Goal: Use online tool/utility: Use online tool/utility

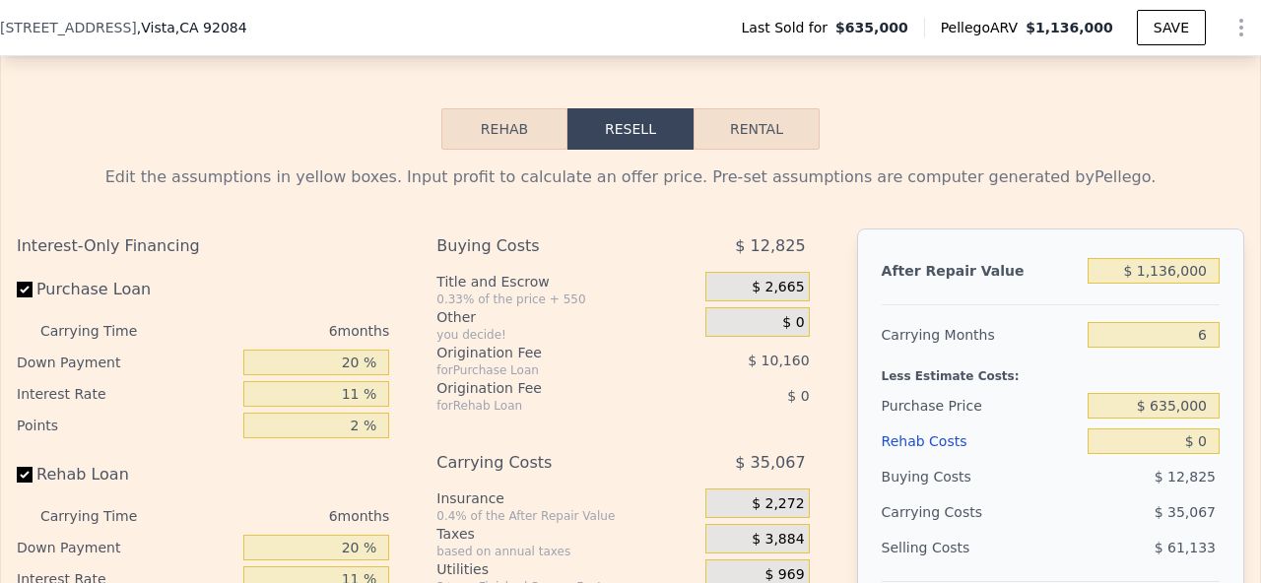
scroll to position [2832, 0]
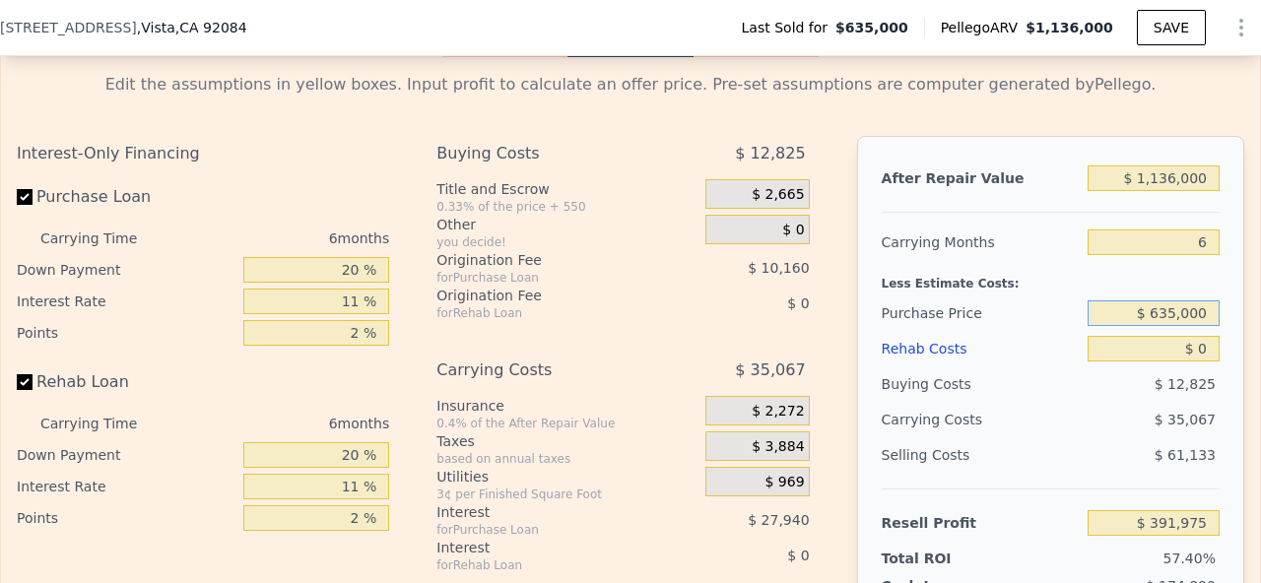
click at [1164, 310] on input "$ 635,000" at bounding box center [1153, 313] width 132 height 26
type input "$ 865,000"
type input "$ 147,414"
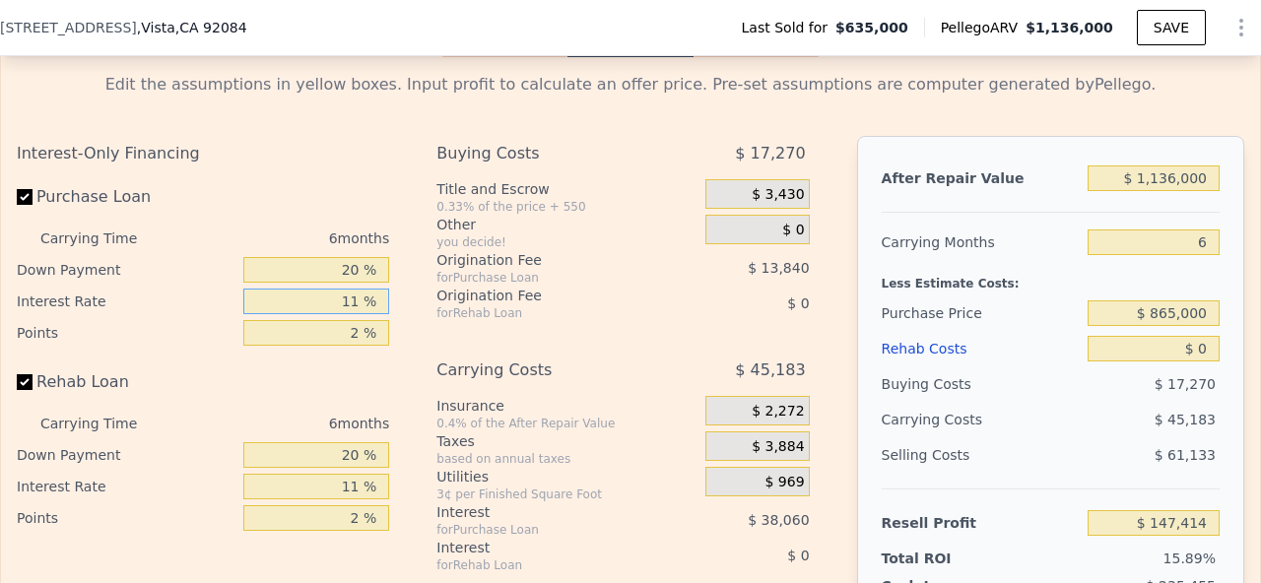
click at [363, 300] on input "11 %" at bounding box center [316, 302] width 146 height 26
type input "1 %"
type input "$ 182,010"
type input "8 %"
type input "$ 157,794"
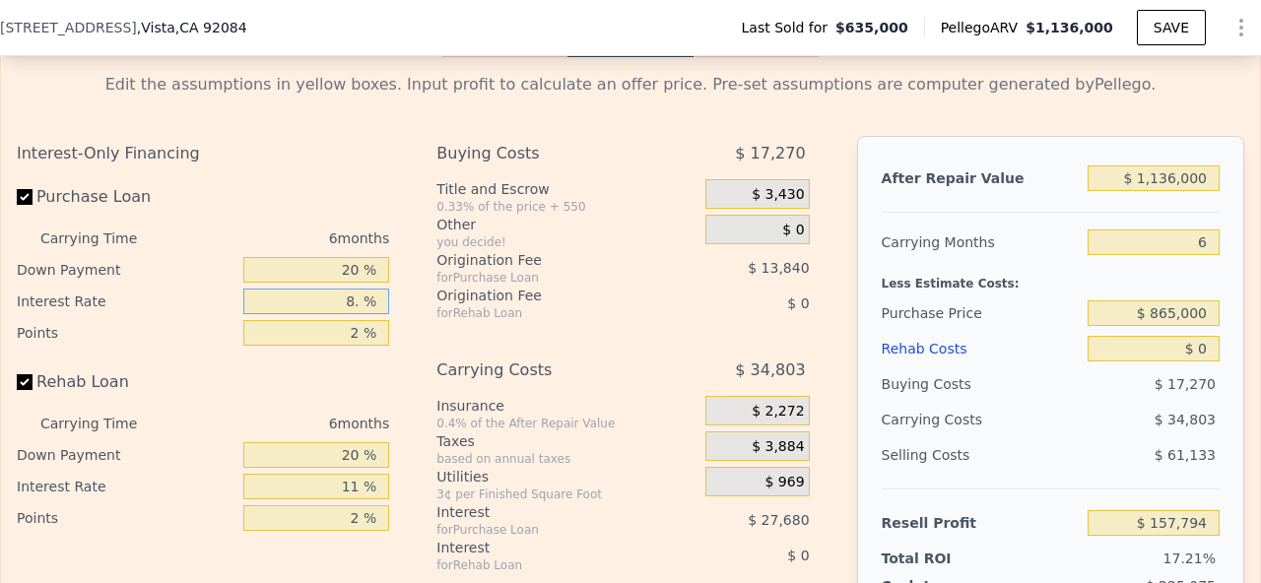
type input "8.5 %"
type input "$ 156,060"
type input "8.5 %"
click at [358, 334] on input "2 %" at bounding box center [316, 333] width 146 height 26
type input ".5 %"
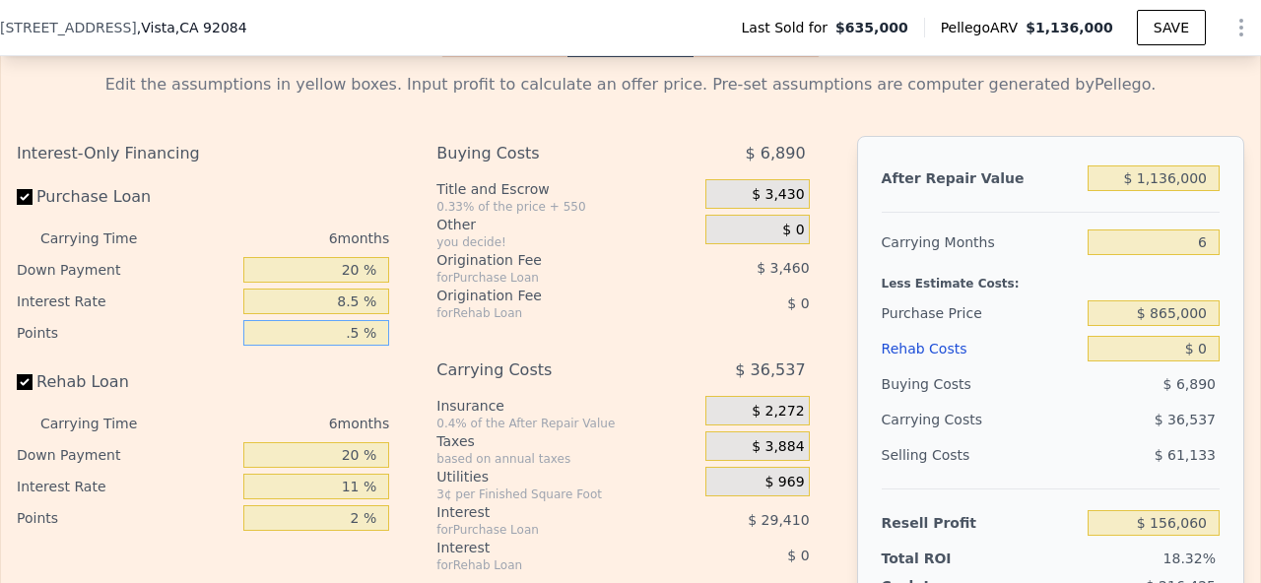
type input "$ 166,440"
type input "0.5 %"
click at [362, 305] on input "8.5 %" at bounding box center [316, 302] width 146 height 26
type input "8 %"
type input "$ 168,174"
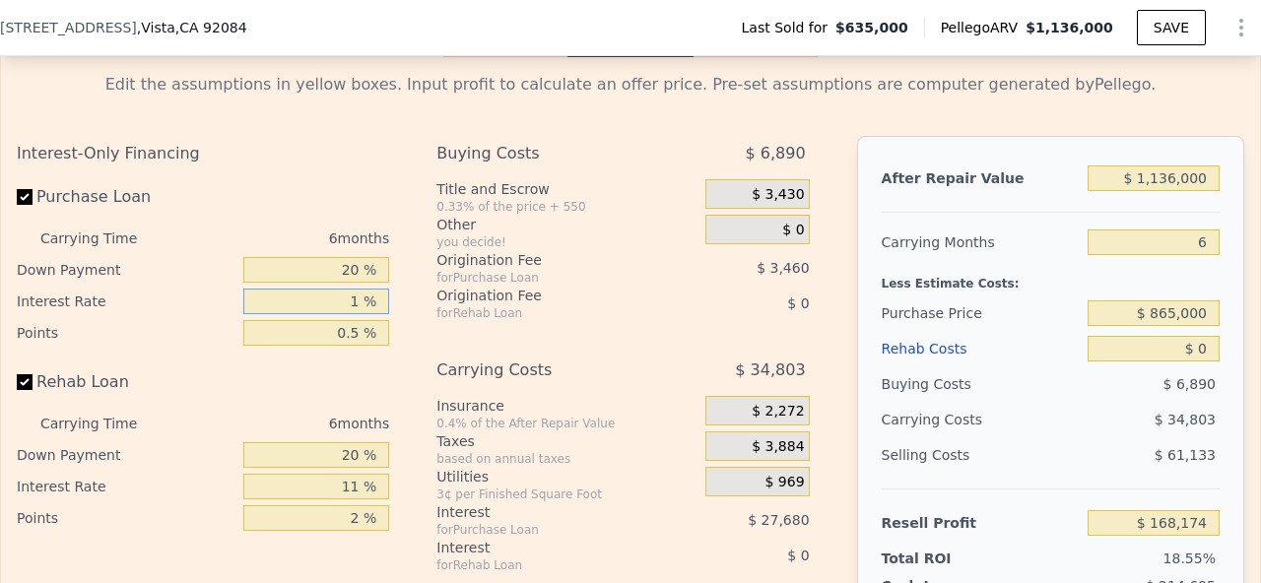
type input "10 %"
type input "$ 161,250"
type input "10.25 %"
type input "$ 160,386"
type input "10.25 %"
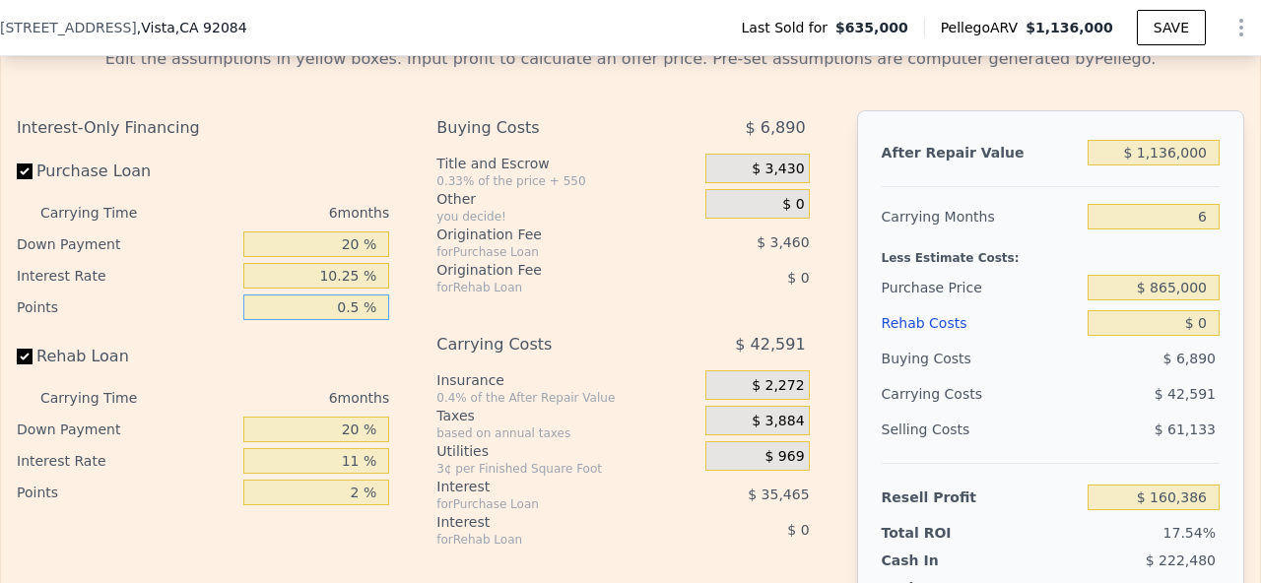
scroll to position [2862, 0]
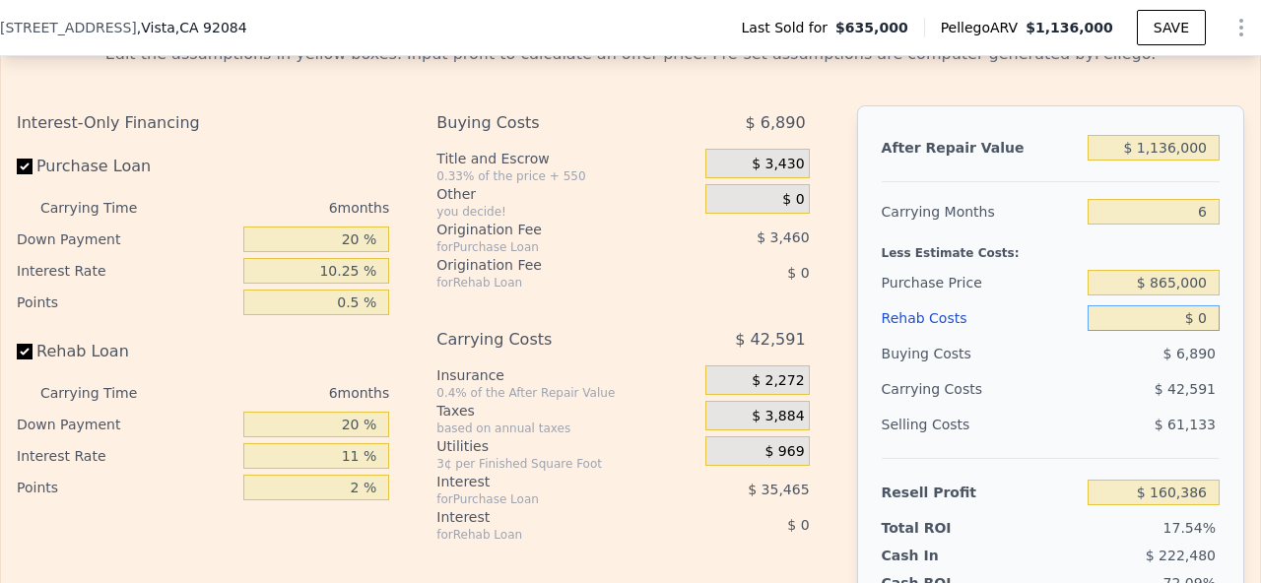
click at [1202, 315] on input "$ 0" at bounding box center [1153, 318] width 132 height 26
type input "$ 1,500,000"
type input "-$ 1,429,614"
type input "$ 150,000"
type input "$ 1,386"
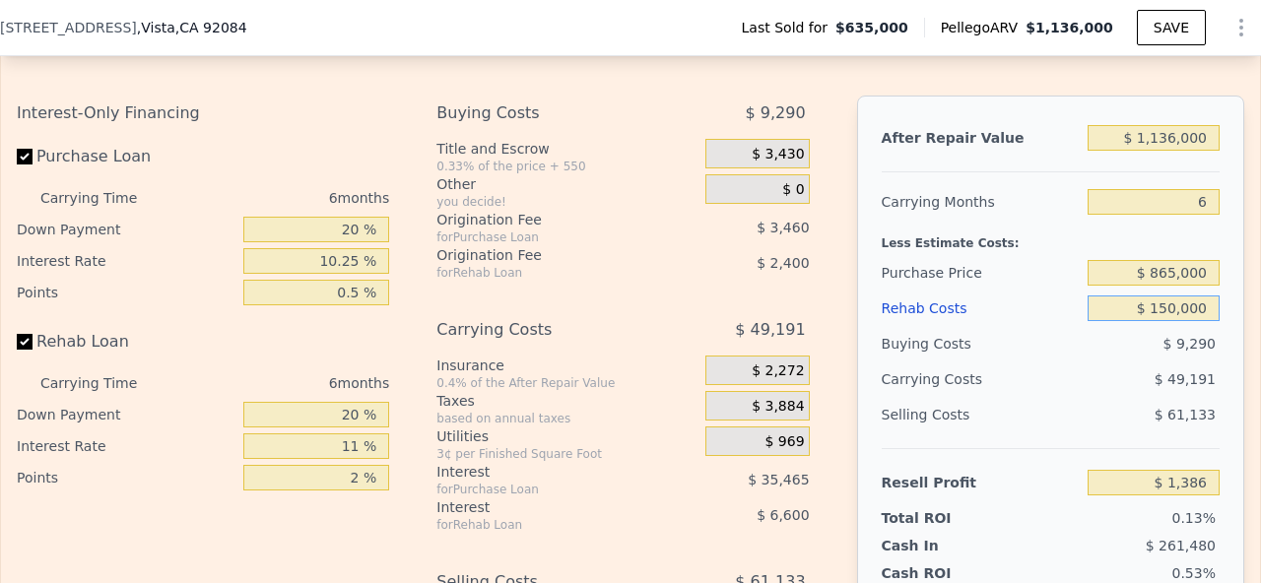
scroll to position [2868, 0]
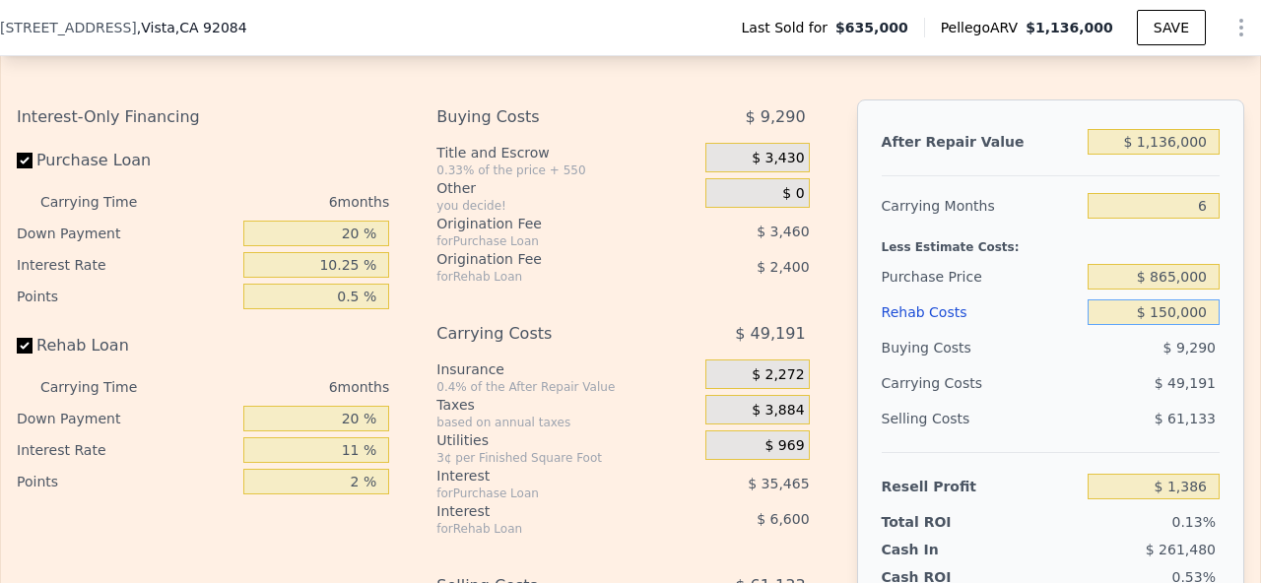
type input "$ 150,000"
click at [1158, 151] on input "$ 1,136,000" at bounding box center [1153, 142] width 132 height 26
type input "$ 136,000"
type input "-$ 943,284"
type input "$ 1,236,000"
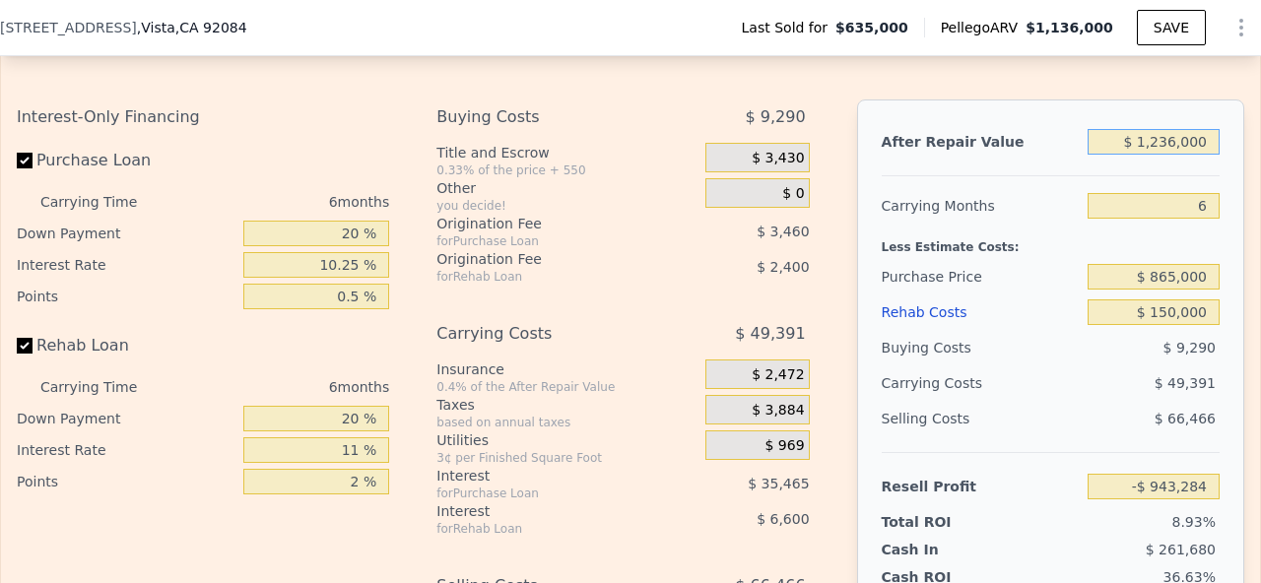
type input "$ 95,853"
type input "$ 12,000"
type input "-$ 1,060,423"
type input "$ 1,000"
type input "-$ 1,070,814"
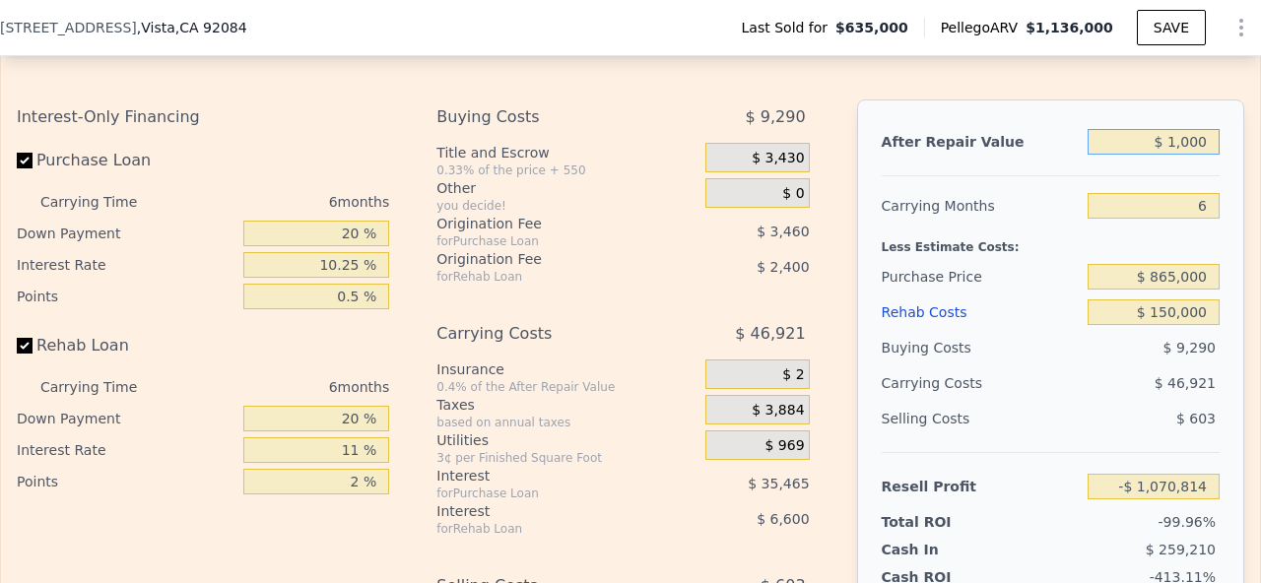
type input "$ 12,000"
type input "-$ 1,060,423"
type input "$ 1,200,000"
type input "$ 61,845"
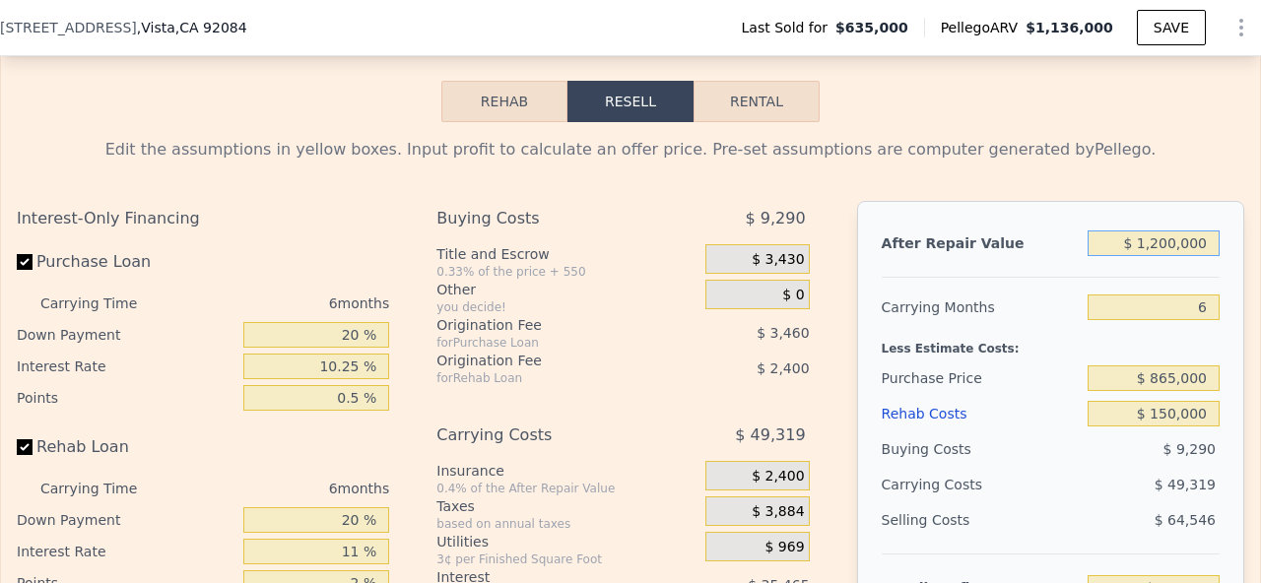
scroll to position [2863, 0]
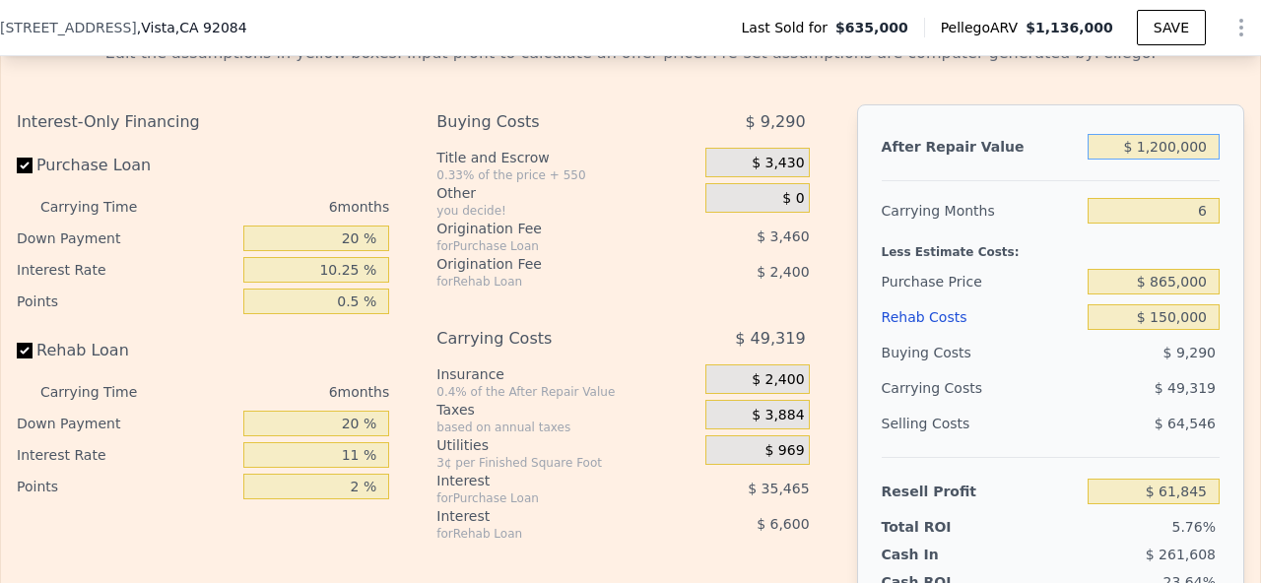
type input "$ 1,200,000"
click at [27, 356] on input "Rehab Loan" at bounding box center [25, 351] width 16 height 16
checkbox input "false"
type input "$ 70,845"
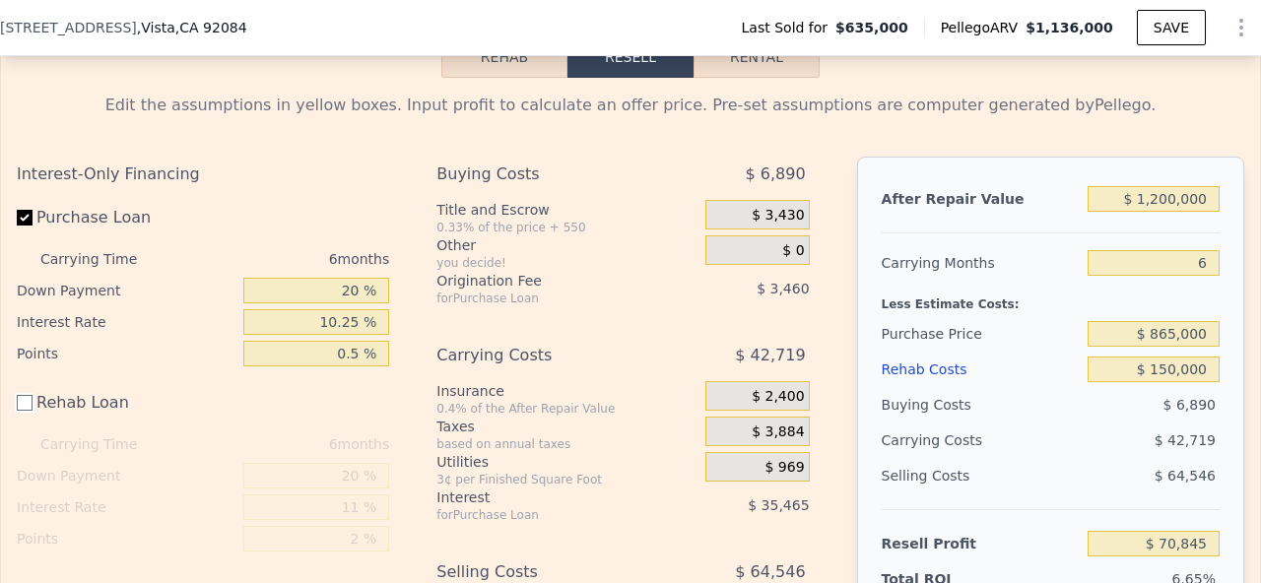
scroll to position [2631, 0]
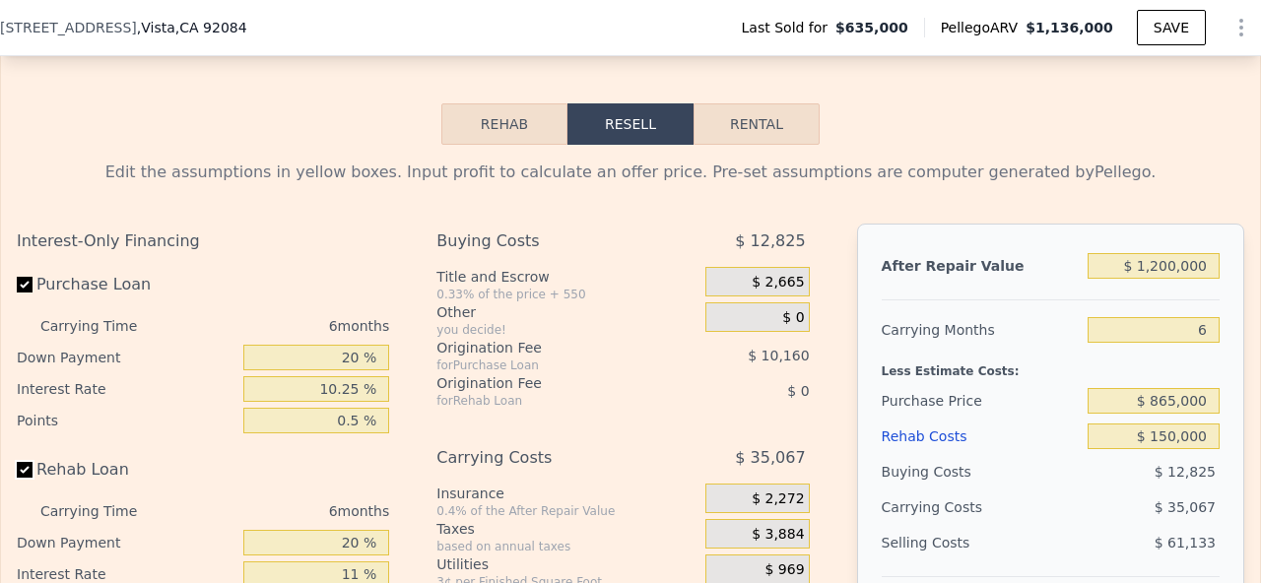
checkbox input "true"
type input "$ 1,136,000"
type input "$ 0"
type input "$ 391,975"
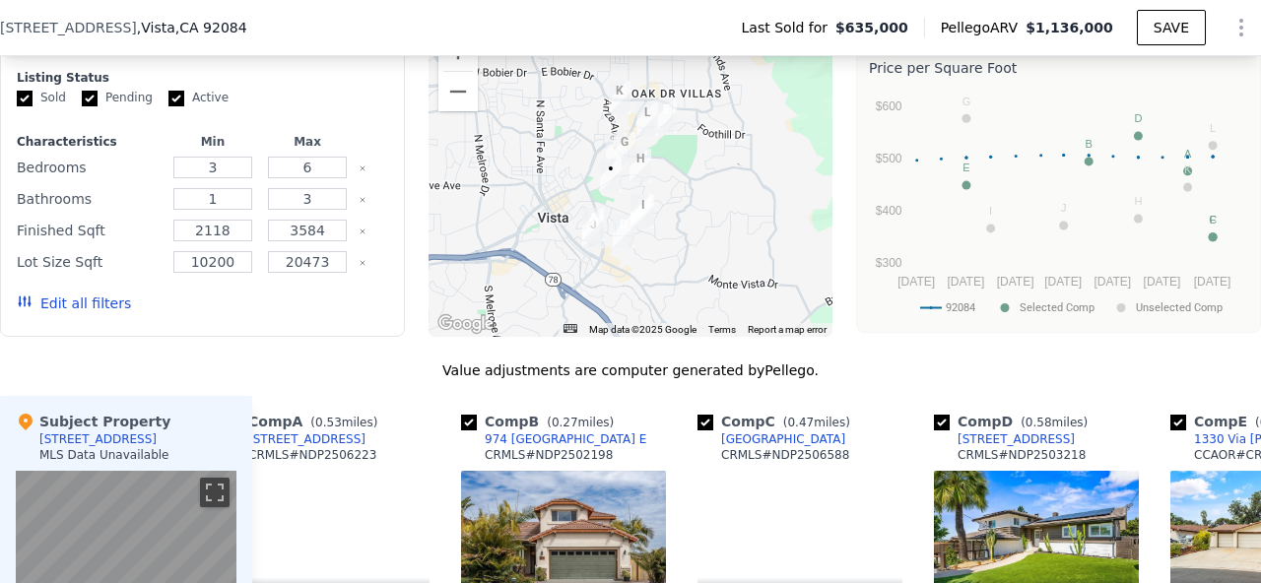
scroll to position [1504, 0]
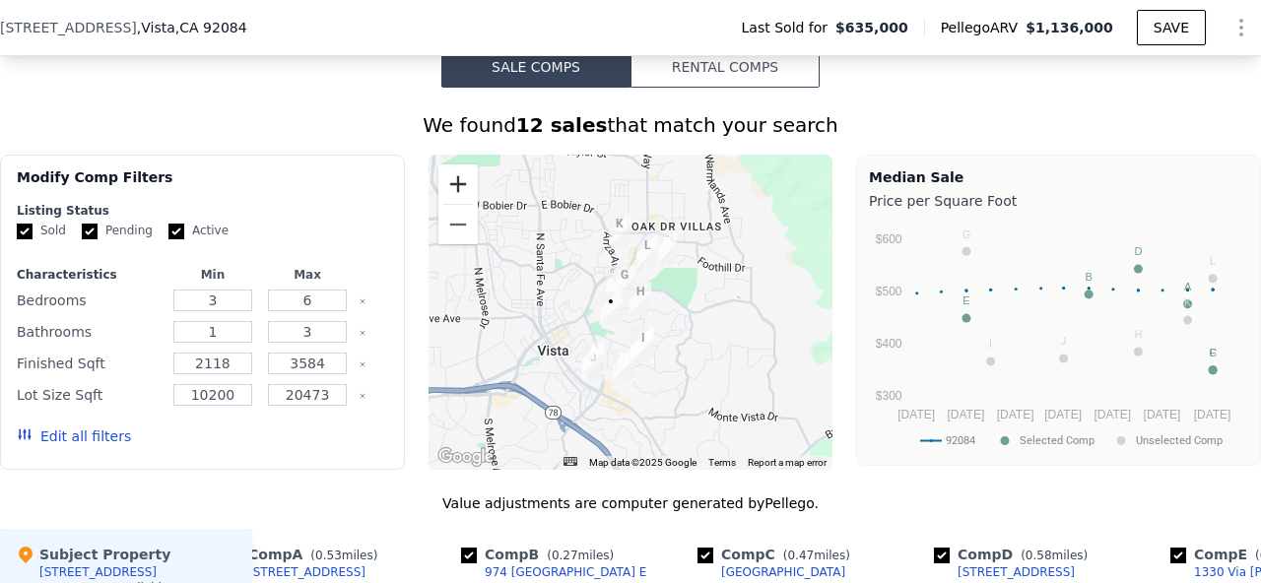
click at [453, 186] on button "Zoom in" at bounding box center [457, 183] width 39 height 39
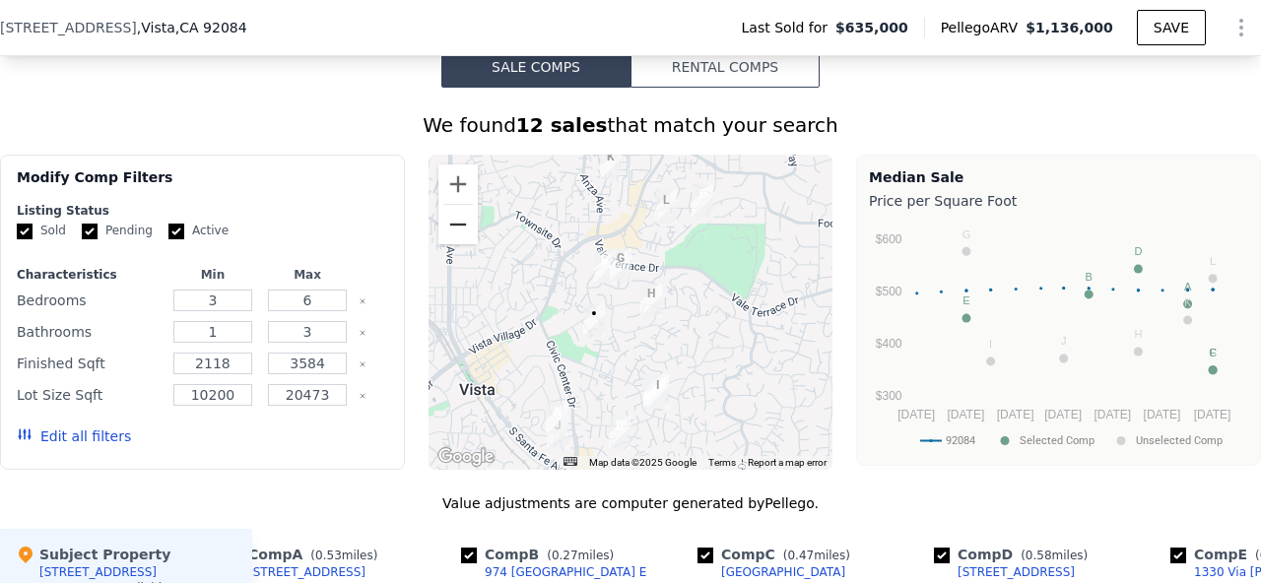
click at [466, 232] on button "Zoom out" at bounding box center [457, 224] width 39 height 39
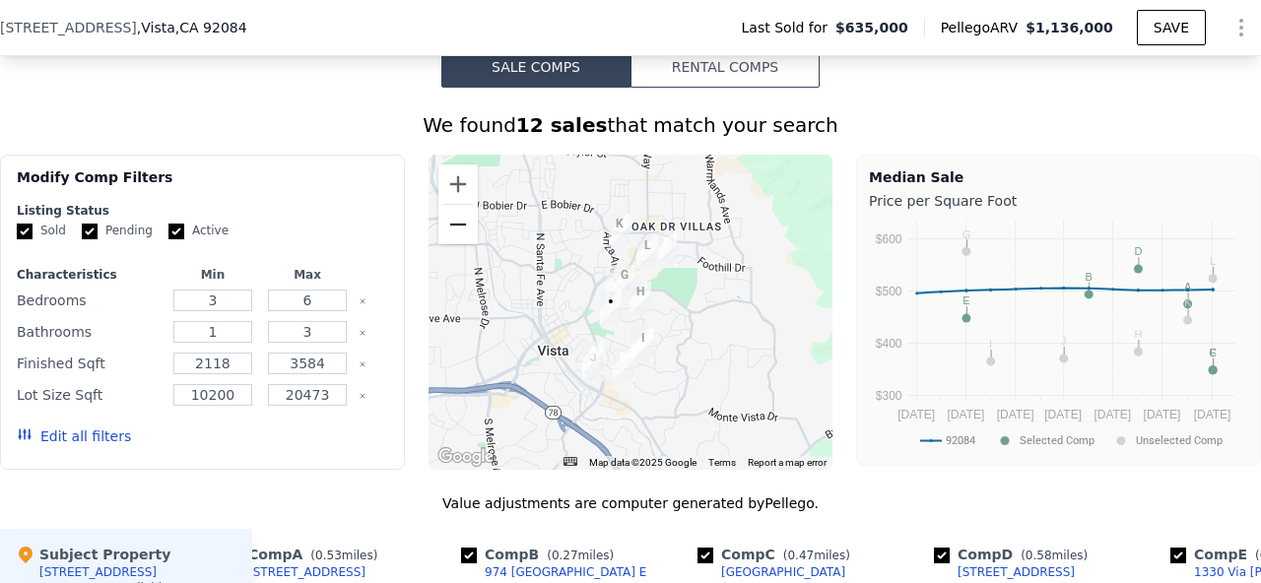
click at [466, 232] on button "Zoom out" at bounding box center [457, 224] width 39 height 39
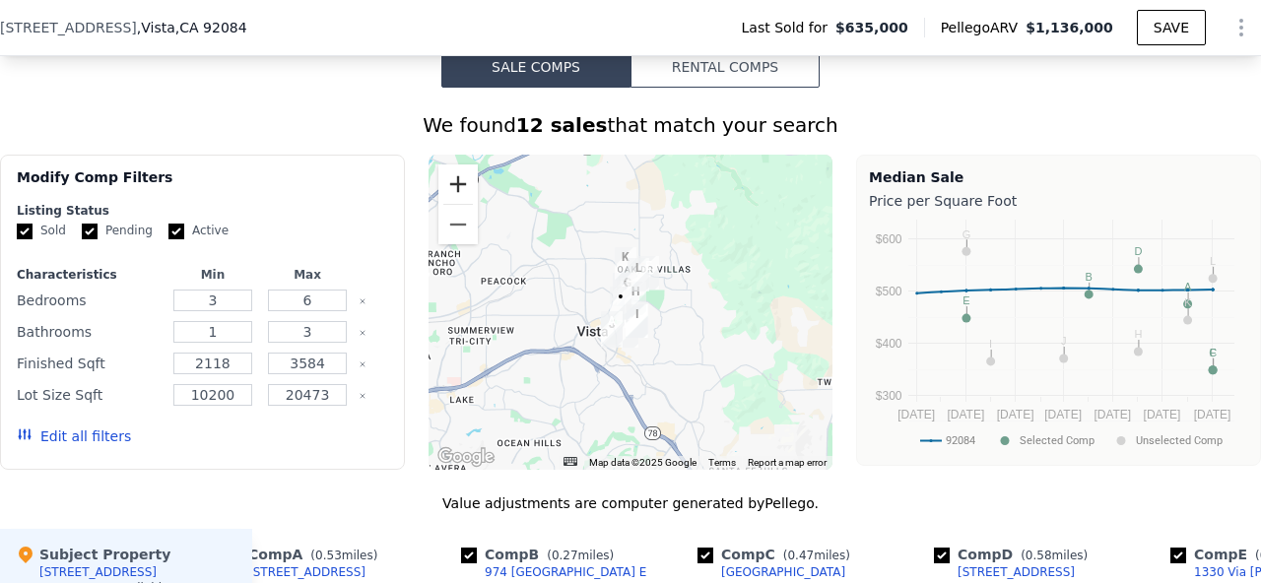
click at [463, 187] on button "Zoom in" at bounding box center [457, 183] width 39 height 39
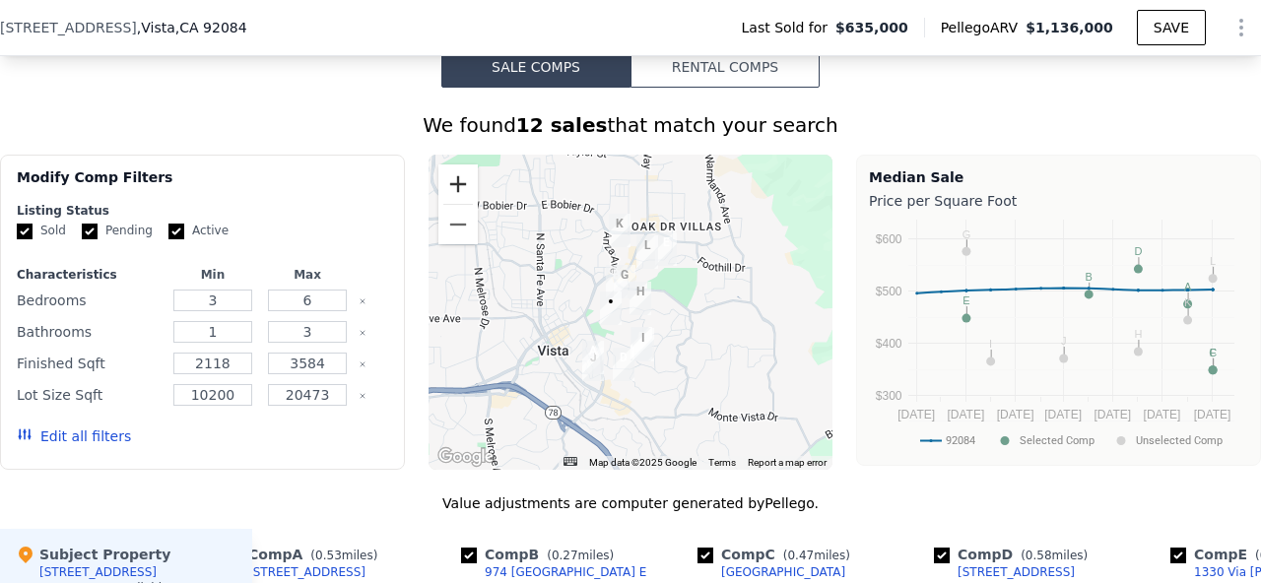
click at [463, 187] on button "Zoom in" at bounding box center [457, 183] width 39 height 39
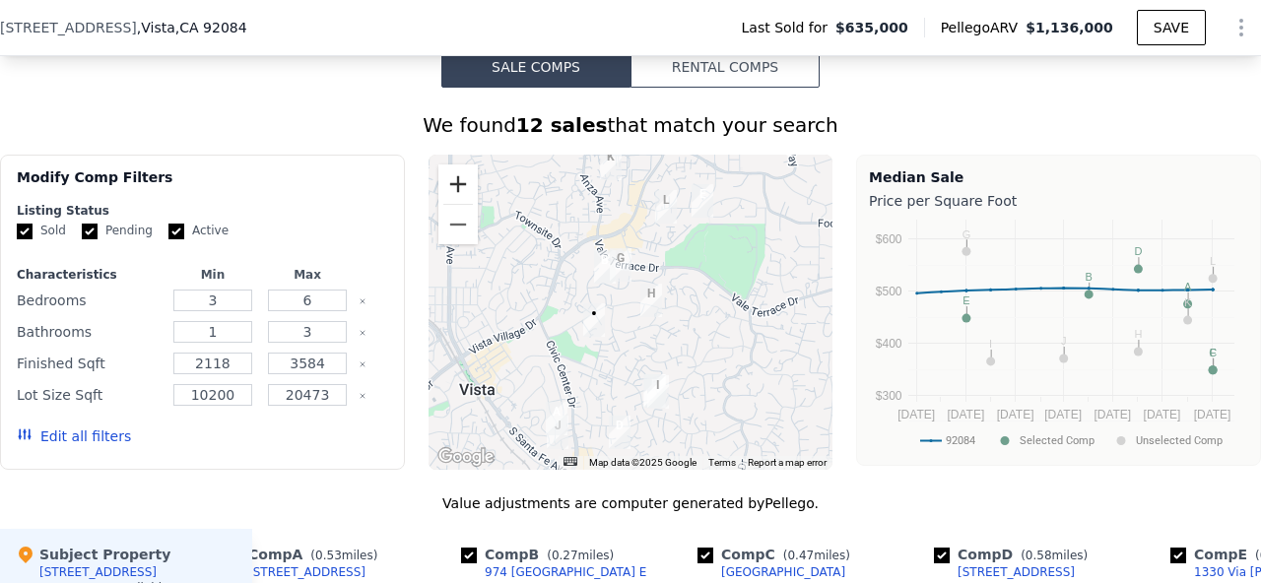
click at [462, 186] on button "Zoom in" at bounding box center [457, 183] width 39 height 39
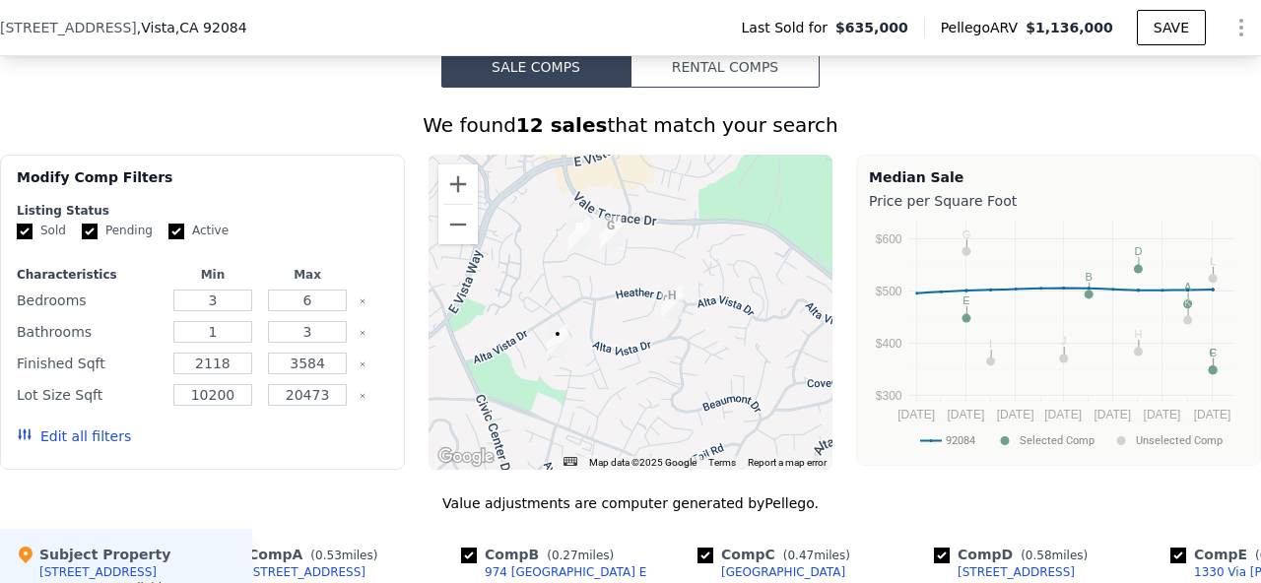
click at [577, 230] on img "974 Bel Air Dr E" at bounding box center [579, 234] width 22 height 33
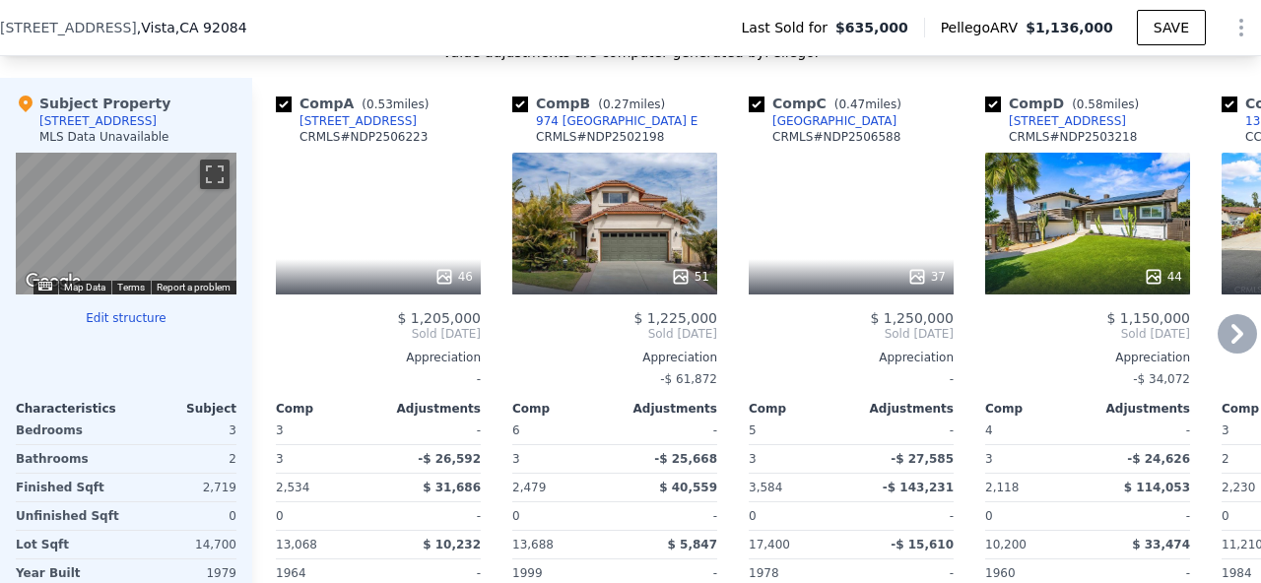
scroll to position [1953, 0]
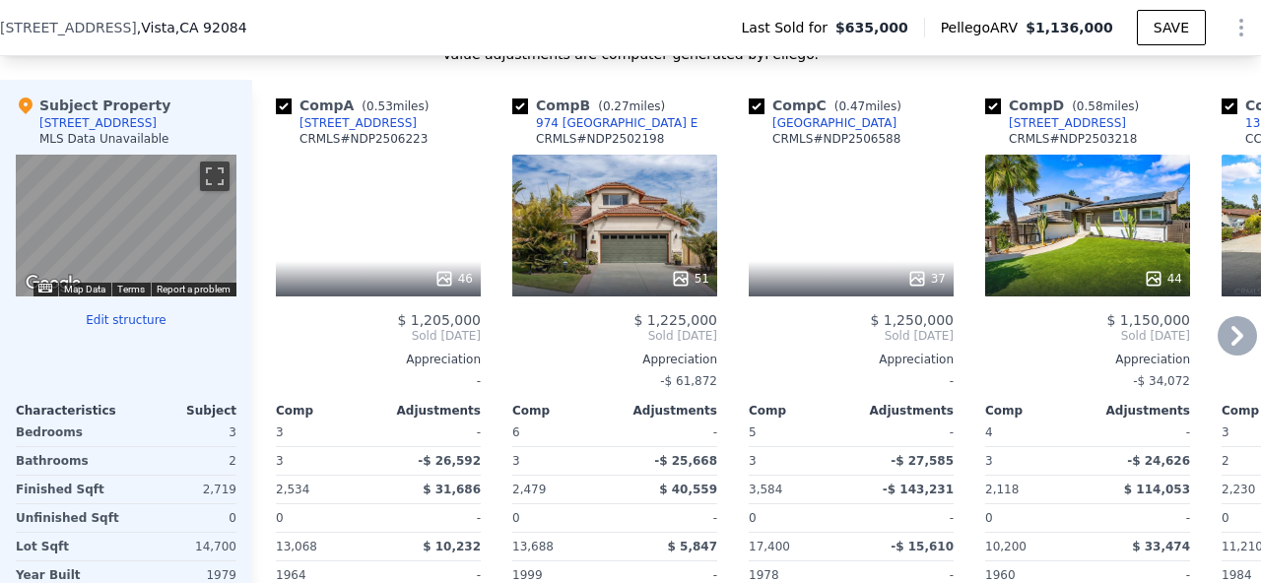
click at [408, 222] on div "46" at bounding box center [378, 226] width 205 height 142
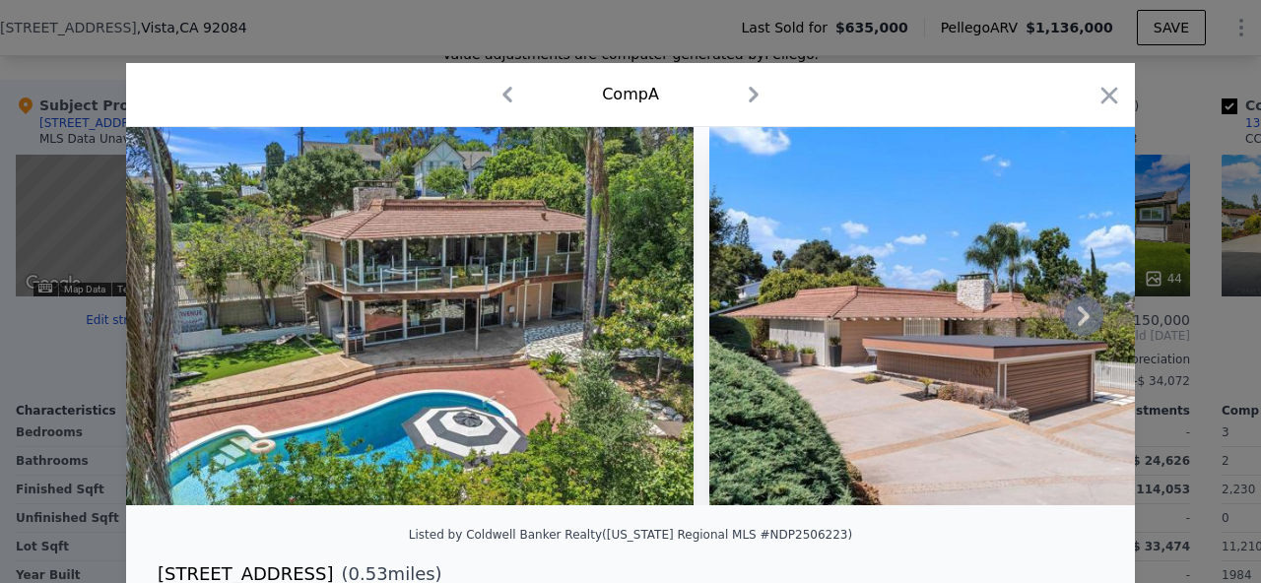
click at [1084, 314] on icon at bounding box center [1083, 316] width 12 height 20
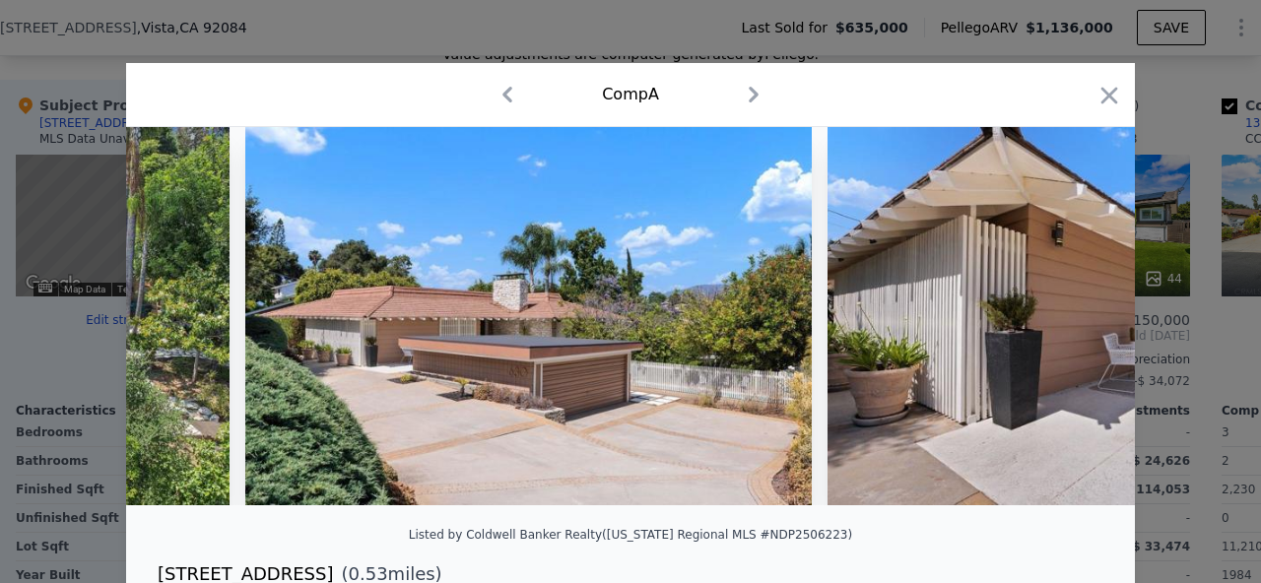
scroll to position [0, 473]
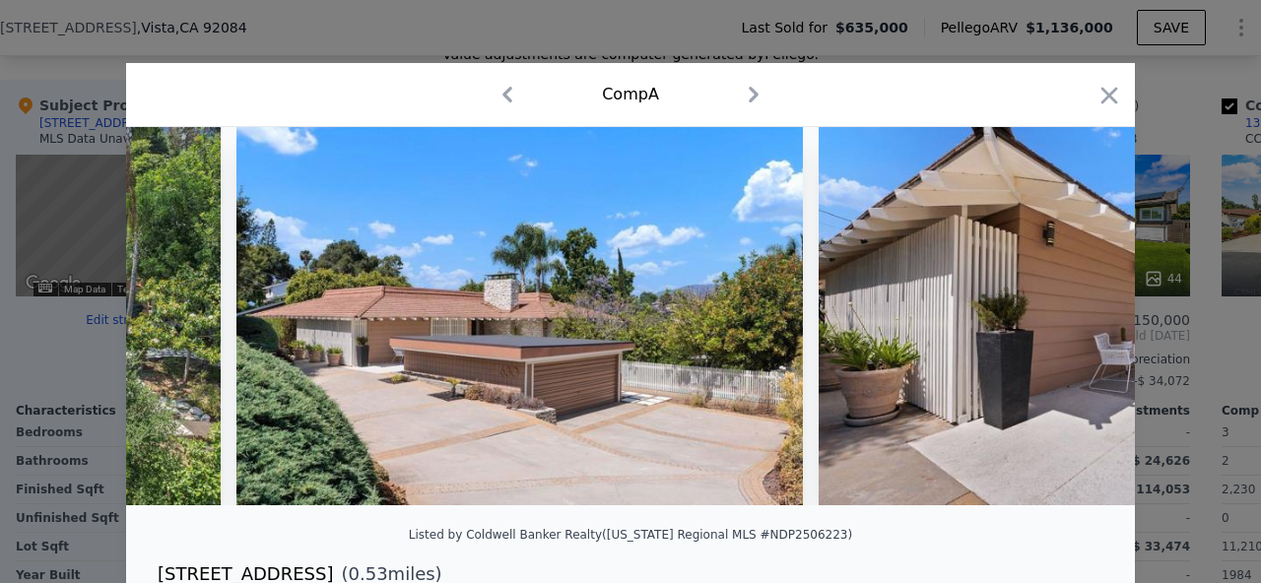
click at [1084, 314] on div at bounding box center [630, 316] width 1009 height 378
click at [1083, 312] on icon at bounding box center [1083, 316] width 12 height 20
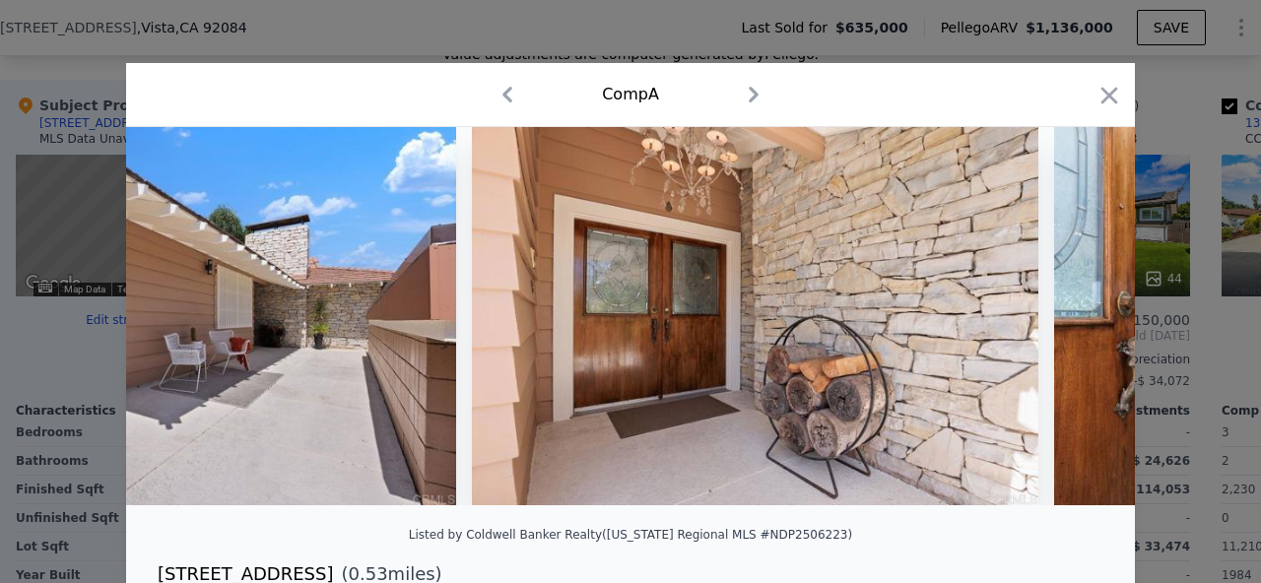
scroll to position [0, 1418]
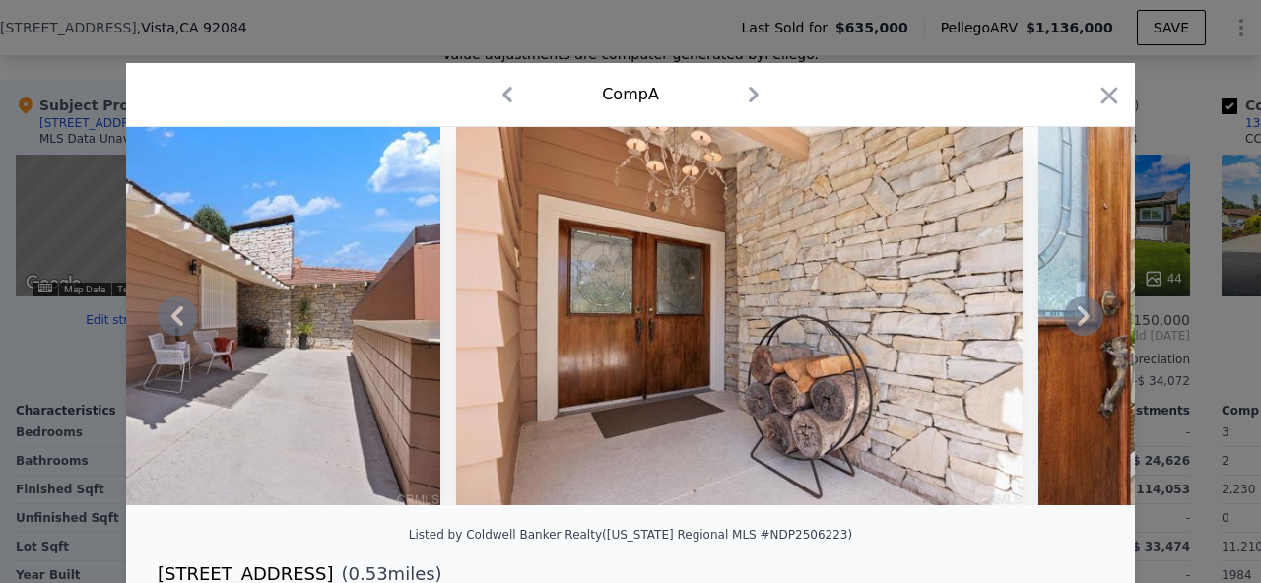
click at [1082, 312] on div at bounding box center [630, 316] width 1009 height 378
click at [1076, 311] on icon at bounding box center [1083, 315] width 39 height 39
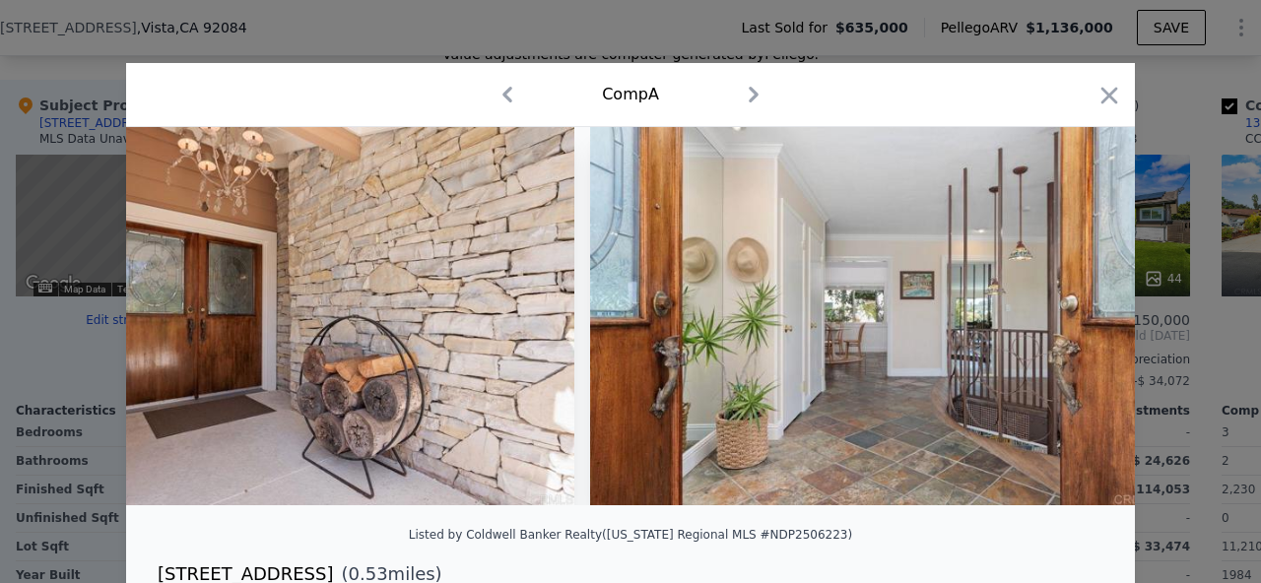
scroll to position [0, 1891]
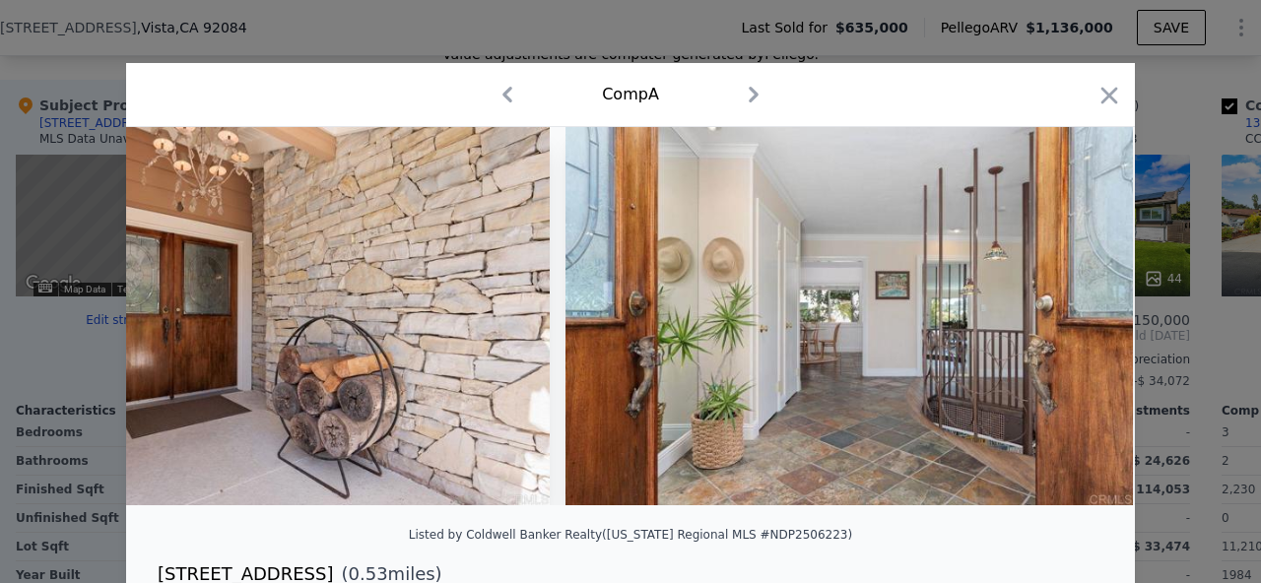
click at [1076, 311] on div at bounding box center [630, 316] width 1009 height 378
click at [1076, 311] on icon at bounding box center [1083, 315] width 39 height 39
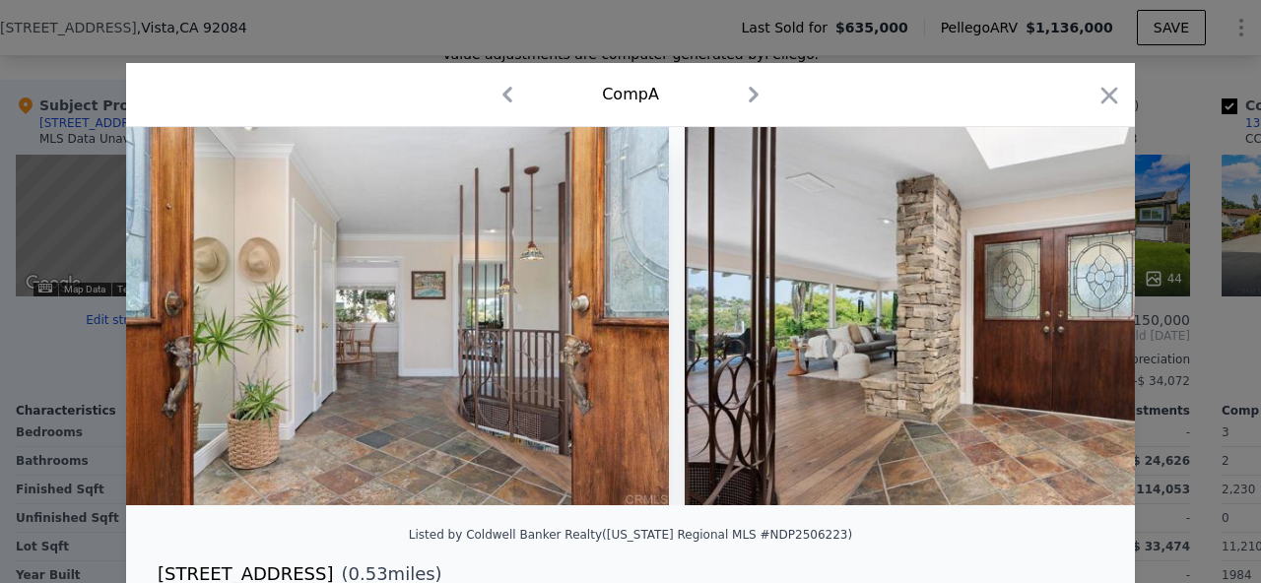
scroll to position [0, 2364]
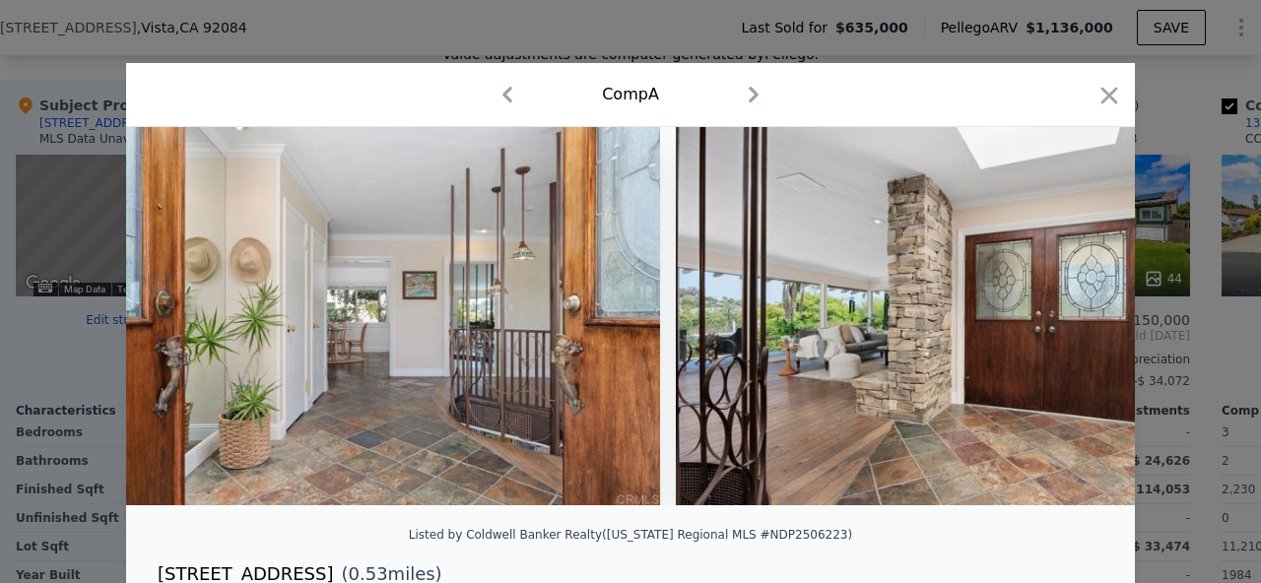
click at [1076, 311] on div at bounding box center [630, 316] width 1009 height 378
click at [1076, 311] on icon at bounding box center [1083, 315] width 39 height 39
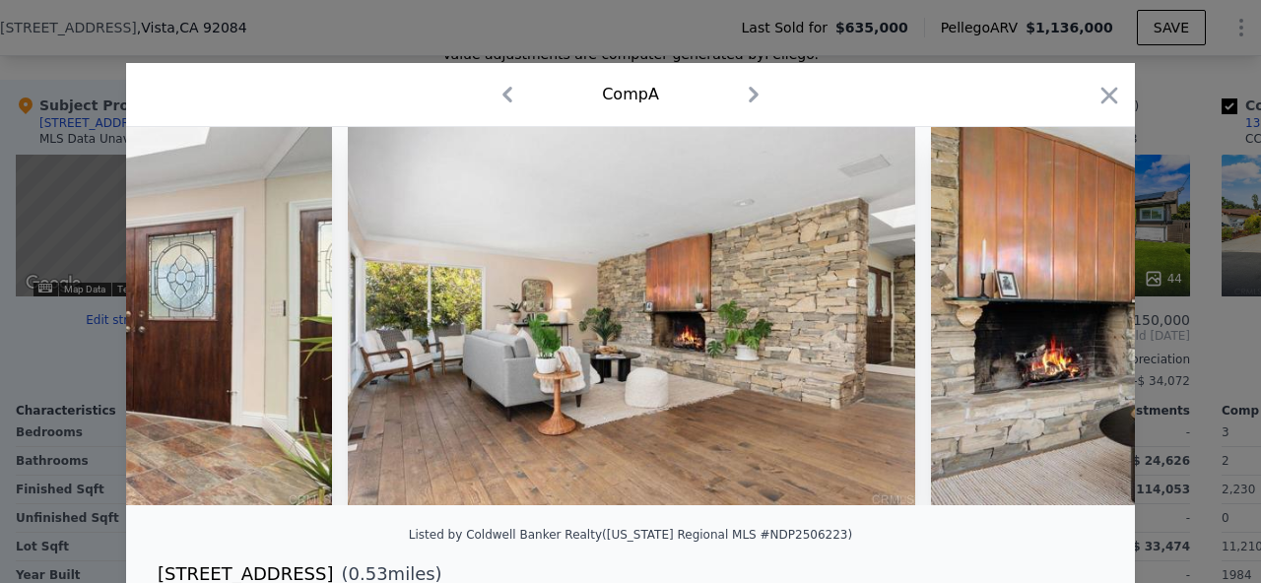
scroll to position [0, 3309]
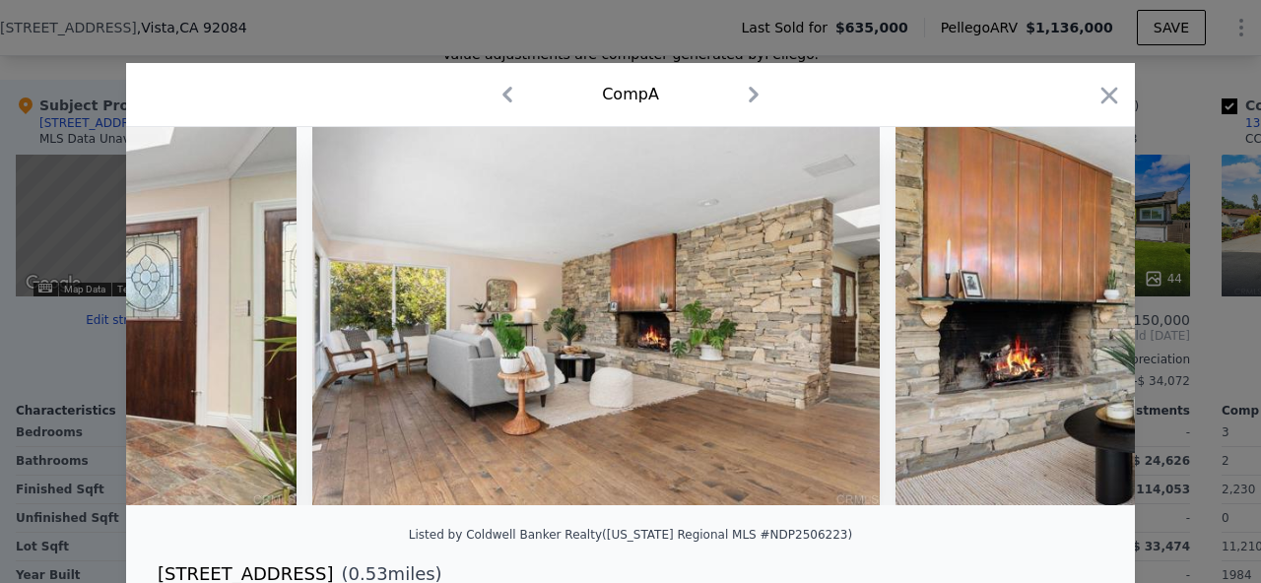
click at [1076, 311] on div at bounding box center [630, 316] width 1009 height 378
click at [1076, 311] on icon at bounding box center [1083, 315] width 39 height 39
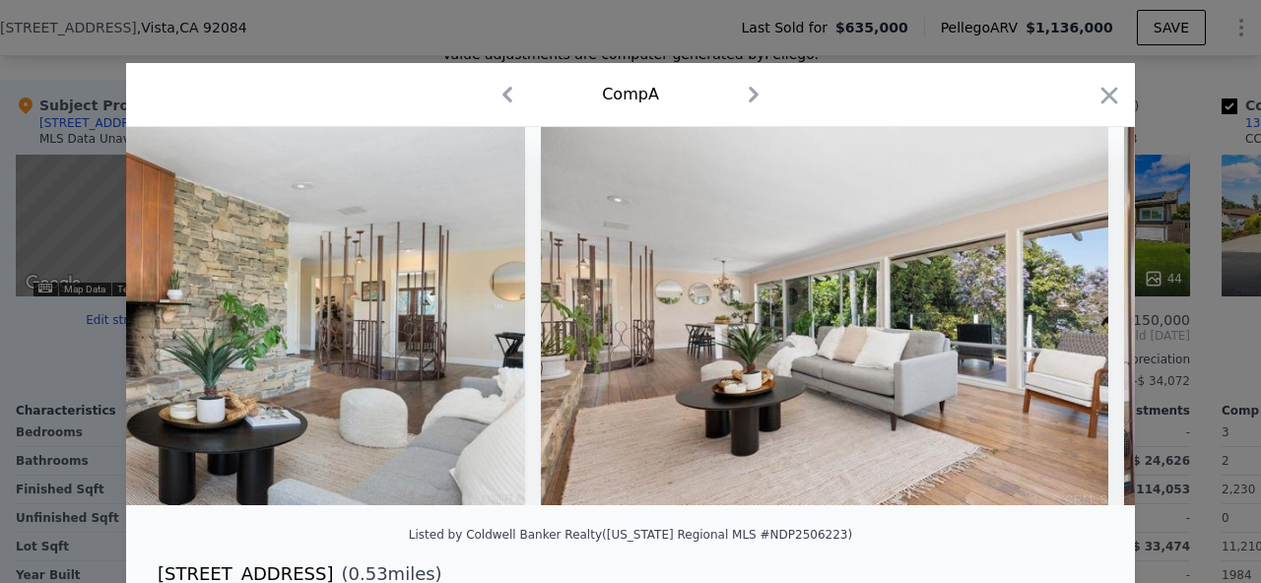
scroll to position [0, 4255]
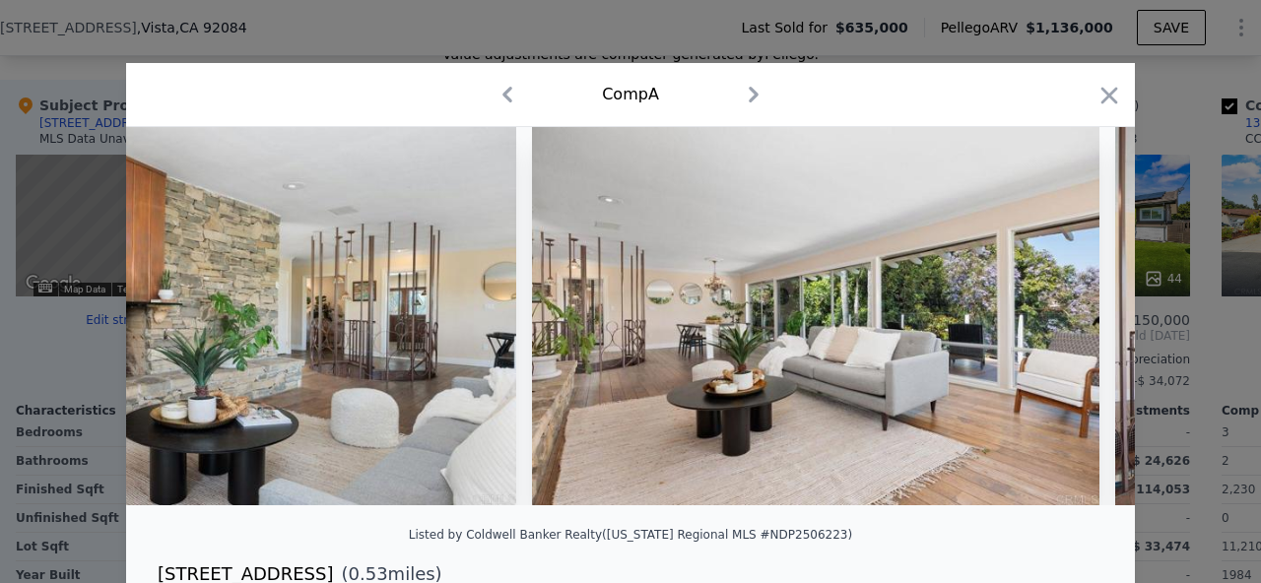
click at [1076, 311] on div at bounding box center [630, 316] width 1009 height 378
click at [1076, 311] on icon at bounding box center [1083, 315] width 39 height 39
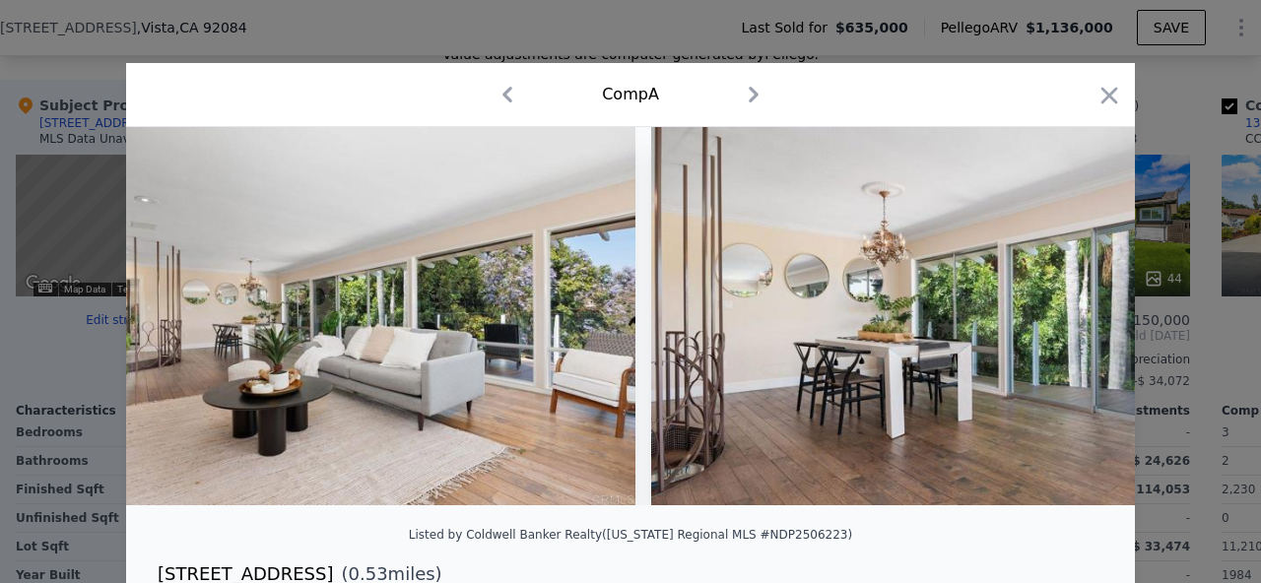
scroll to position [0, 4727]
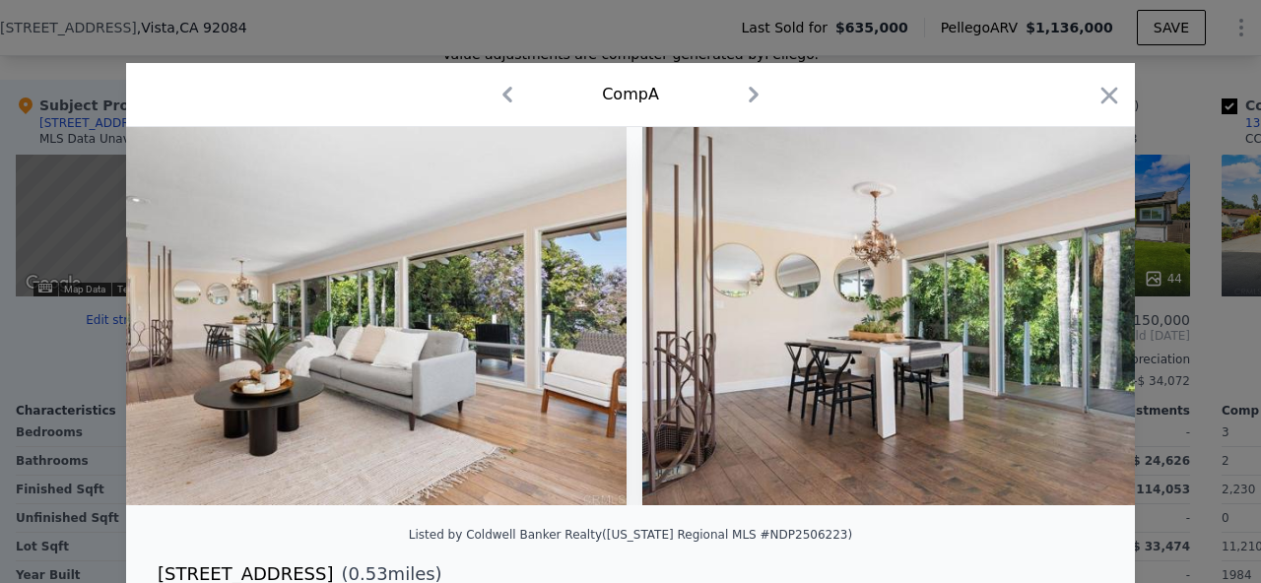
click at [1076, 311] on div at bounding box center [630, 316] width 1009 height 378
click at [1076, 311] on icon at bounding box center [1083, 315] width 39 height 39
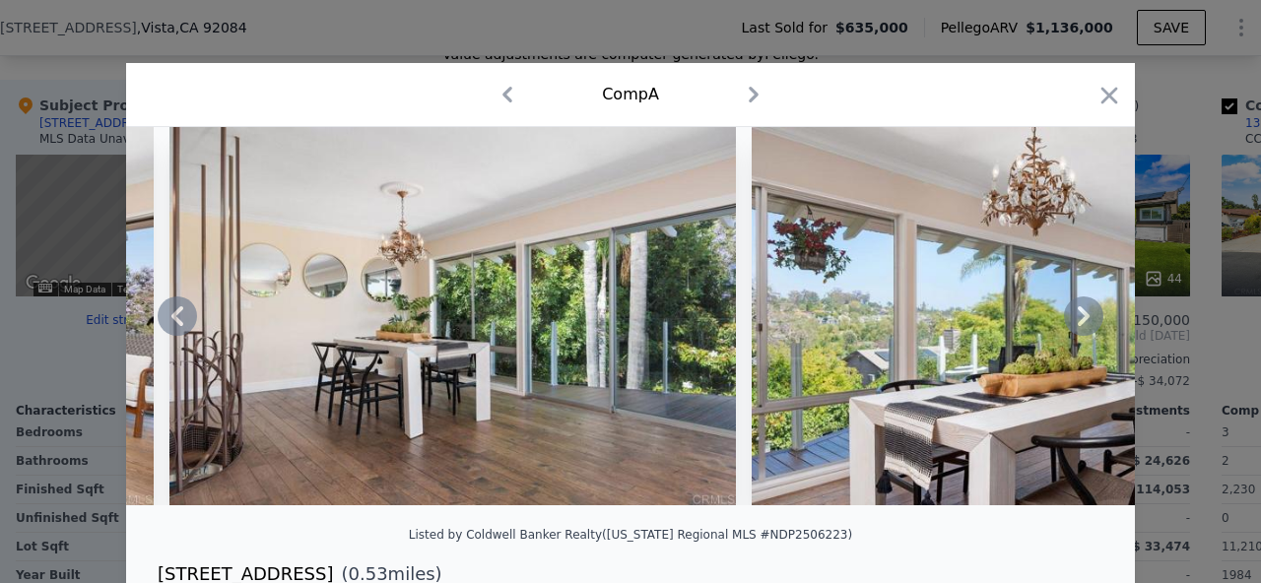
click at [1076, 311] on icon at bounding box center [1083, 315] width 39 height 39
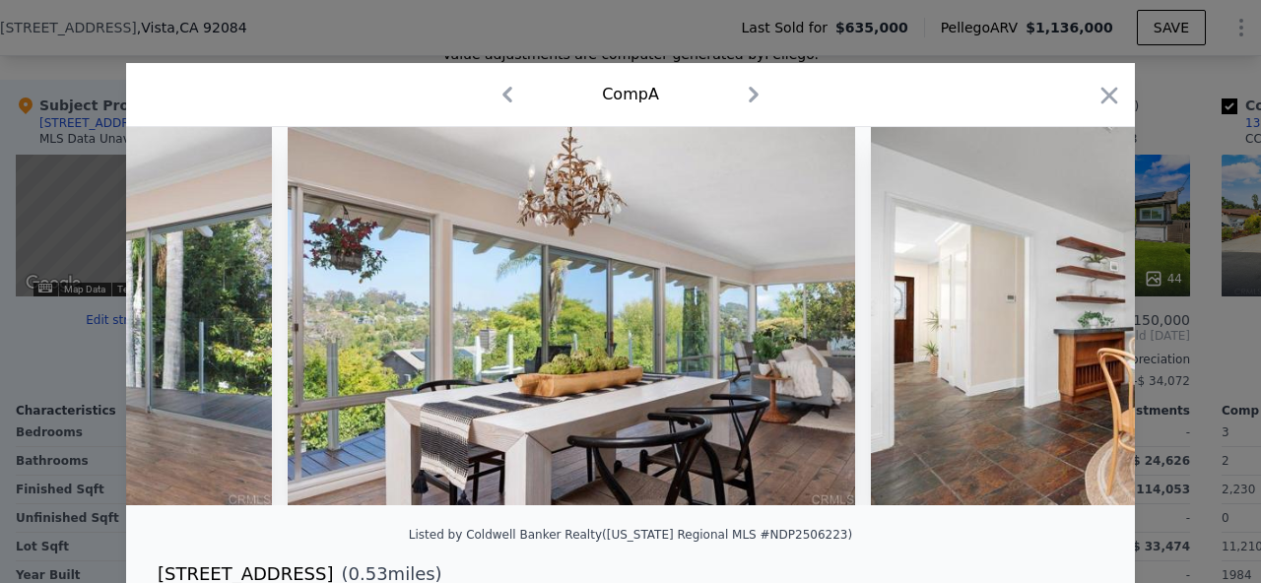
scroll to position [0, 5673]
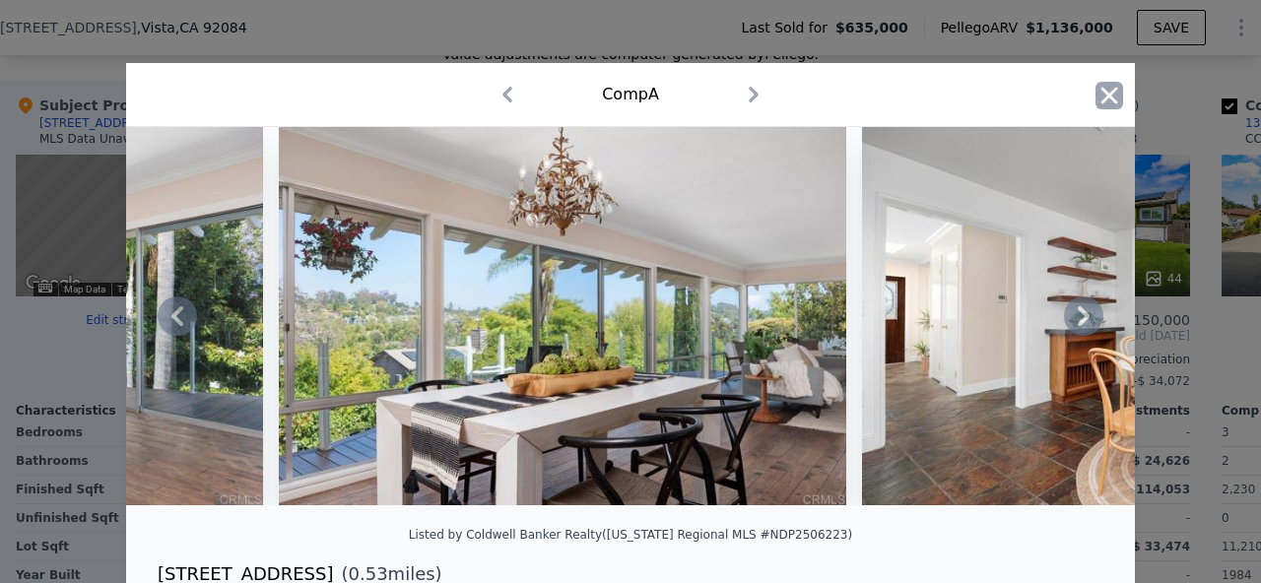
click at [1111, 90] on icon "button" at bounding box center [1109, 96] width 28 height 28
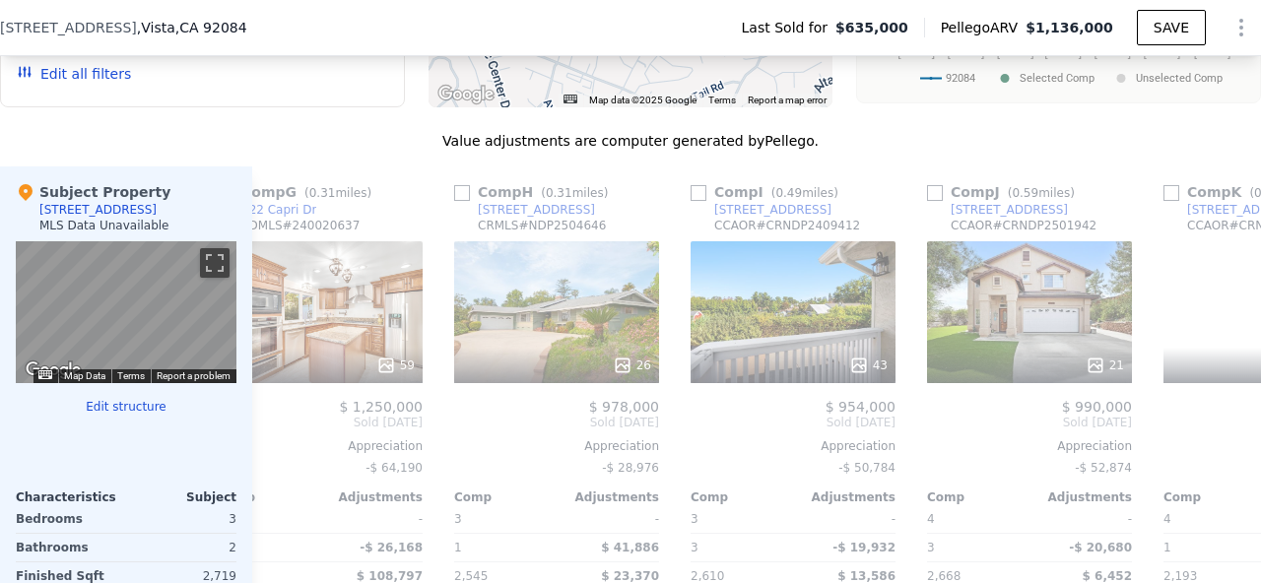
scroll to position [1574, 0]
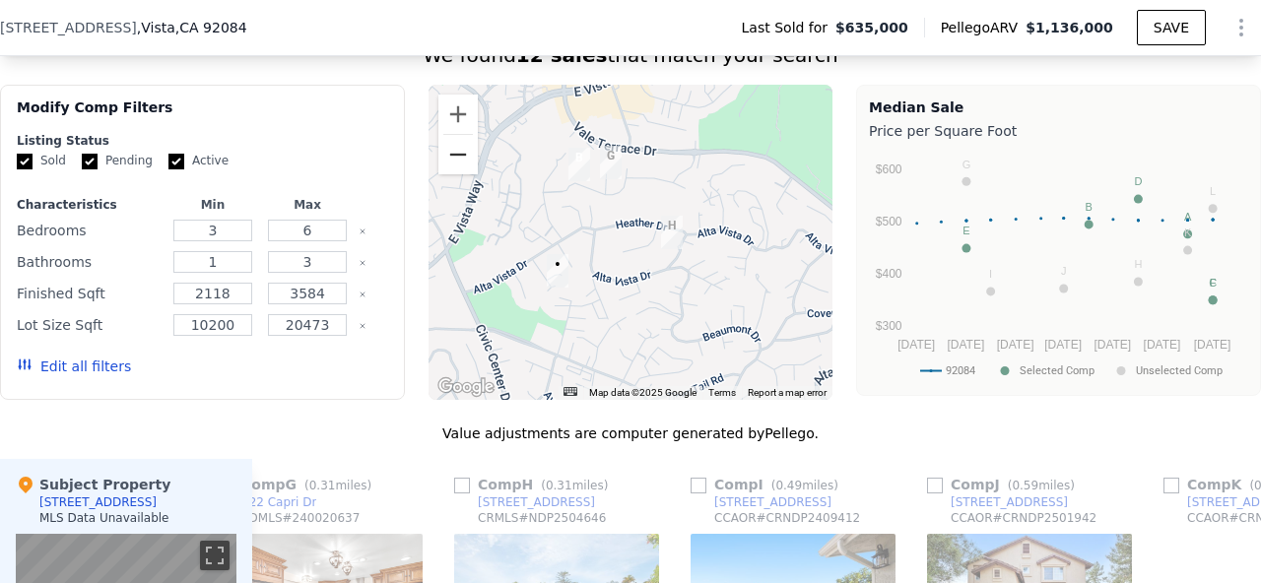
click at [455, 158] on button "Zoom out" at bounding box center [457, 154] width 39 height 39
